Goal: Task Accomplishment & Management: Manage account settings

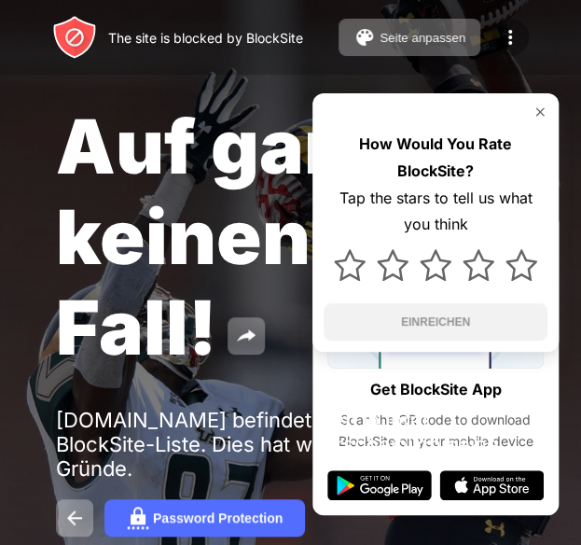
click at [503, 33] on img at bounding box center [510, 37] width 22 height 22
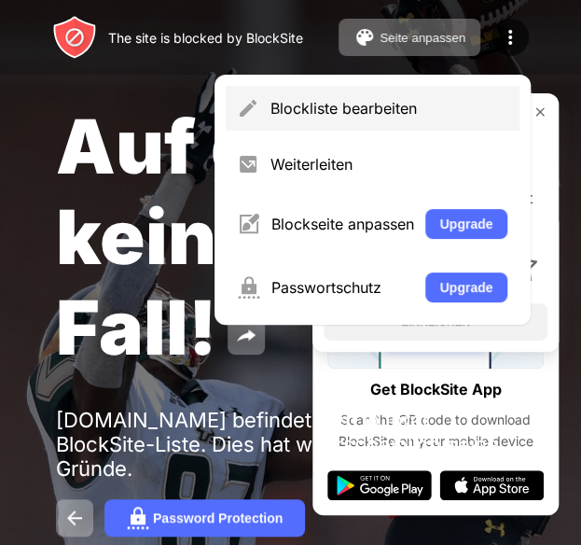
click at [306, 122] on div "Blockliste bearbeiten" at bounding box center [373, 108] width 294 height 45
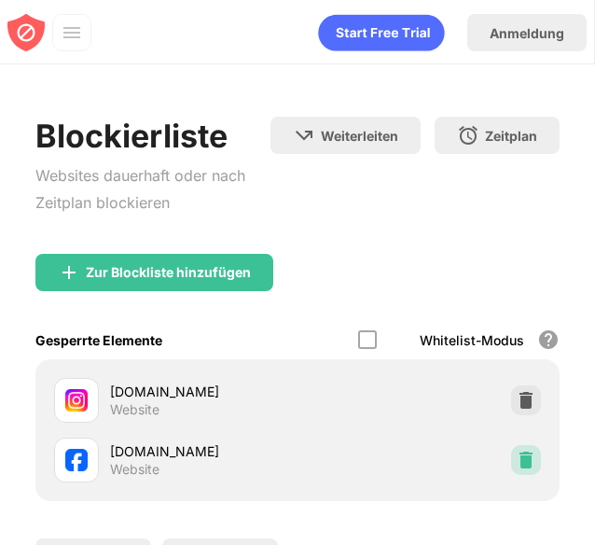
click at [517, 463] on img at bounding box center [526, 459] width 19 height 19
